Goal: Find specific page/section: Locate item on page

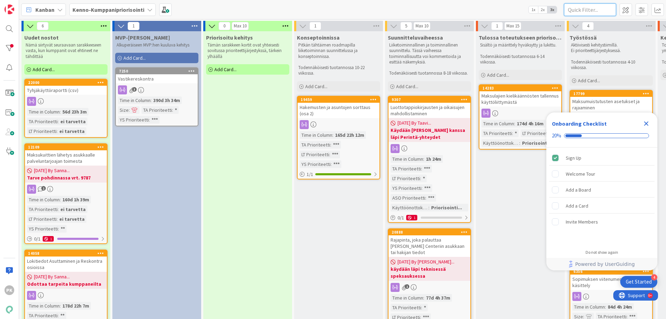
click at [582, 11] on input "text" at bounding box center [590, 9] width 52 height 12
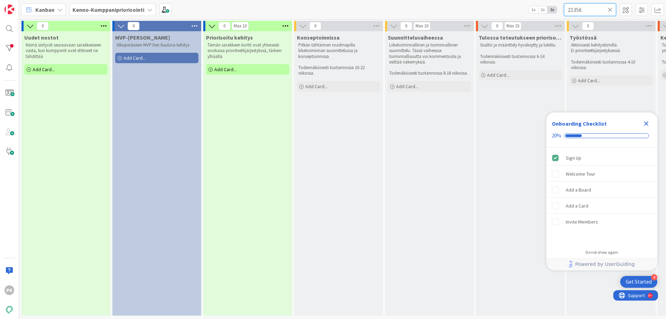
type input "21356"
click at [647, 121] on icon "Close Checklist" at bounding box center [646, 123] width 8 height 8
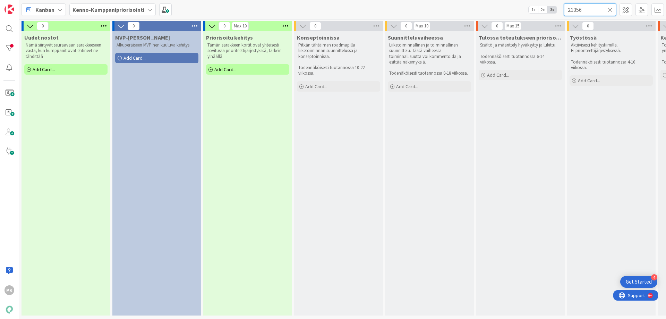
click at [585, 11] on input "21356" at bounding box center [590, 9] width 52 height 12
drag, startPoint x: 585, startPoint y: 8, endPoint x: 548, endPoint y: 18, distance: 38.0
click at [550, 16] on div "Kanban Kenno-Kumppanipriorisointi 1x 2x 3x 21356" at bounding box center [342, 9] width 647 height 19
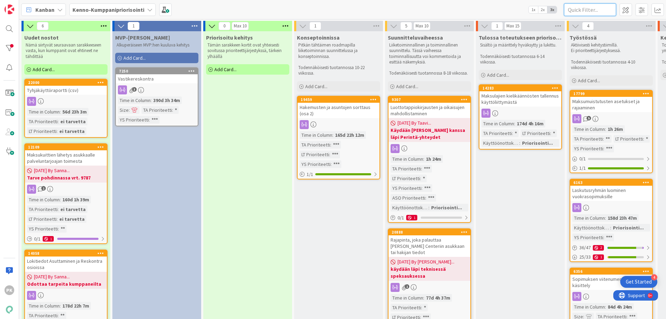
click at [584, 11] on input "text" at bounding box center [590, 9] width 52 height 12
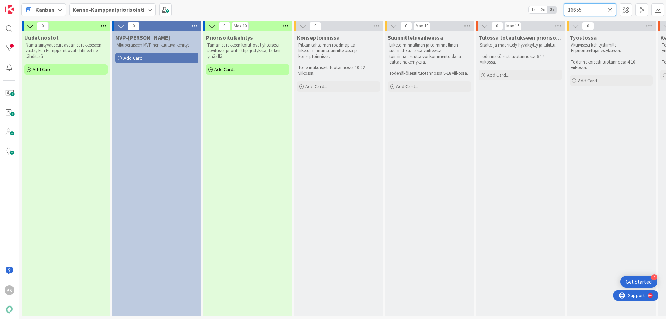
type input "16655"
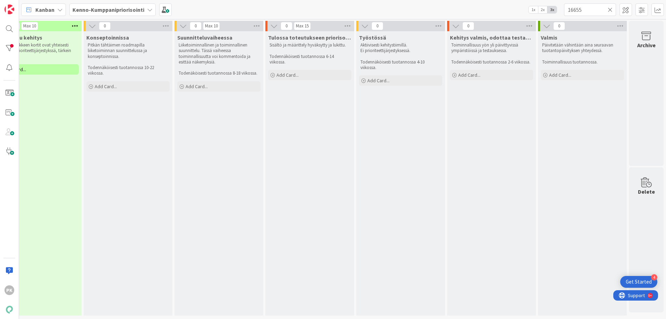
scroll to position [2, 216]
drag, startPoint x: 382, startPoint y: 313, endPoint x: 331, endPoint y: 305, distance: 51.6
click at [332, 305] on div "0 Uudet nostot Nämä siirtyvät seuraavaan sarakkeeseen vasta, kun kumppanit ovat…" at bounding box center [237, 170] width 855 height 298
click at [345, 237] on div "Tulossa toteutukseen priorisoituna Sisältö ja määrittely hyväksytty ja lukittu.…" at bounding box center [310, 173] width 89 height 284
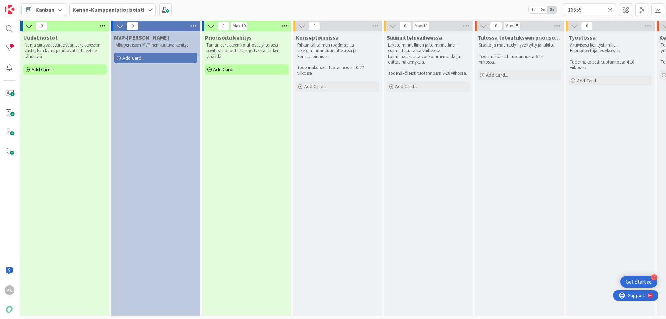
scroll to position [2, 0]
click at [9, 47] on div at bounding box center [9, 48] width 14 height 14
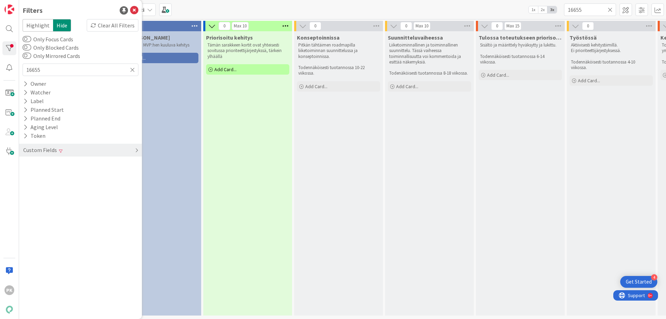
click at [48, 150] on div "Custom Fields" at bounding box center [40, 150] width 35 height 9
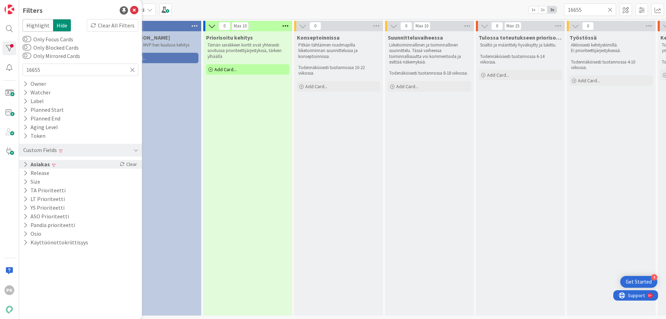
click at [27, 163] on icon at bounding box center [25, 164] width 5 height 6
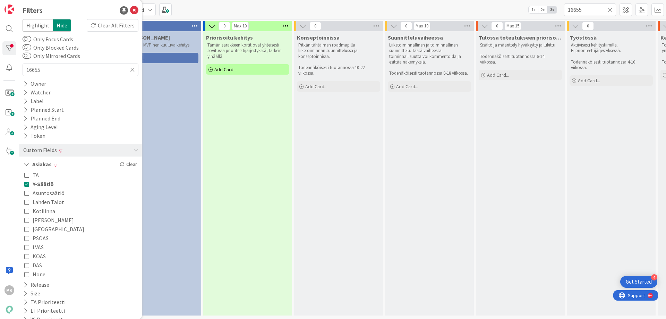
click at [27, 172] on button "TA" at bounding box center [31, 174] width 15 height 9
click at [26, 192] on icon at bounding box center [26, 193] width 5 height 5
click at [29, 202] on icon at bounding box center [26, 202] width 5 height 5
click at [7, 45] on div at bounding box center [9, 48] width 14 height 14
click at [130, 10] on icon at bounding box center [134, 10] width 8 height 8
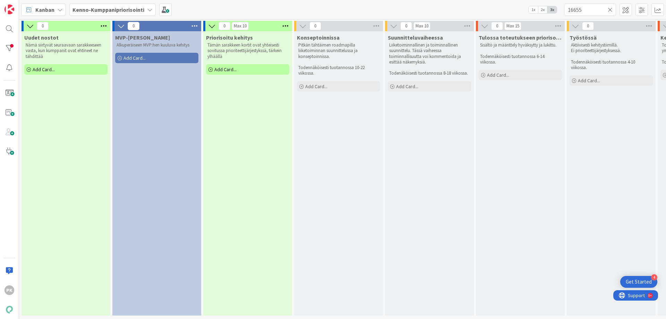
scroll to position [0, 0]
click at [585, 9] on input "16655" at bounding box center [590, 9] width 52 height 12
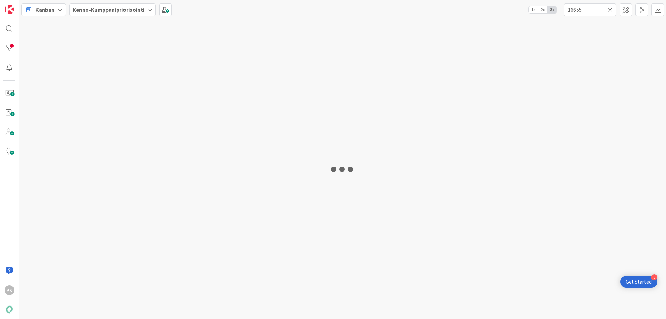
type input "16655"
